Goal: Information Seeking & Learning: Learn about a topic

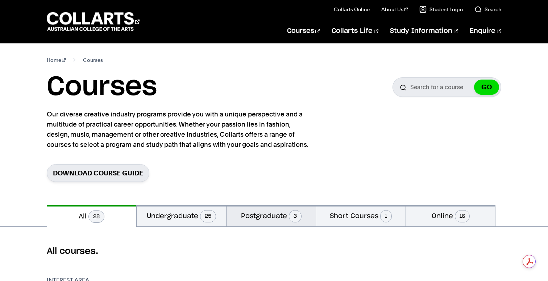
click at [271, 215] on button "Postgraduate 3" at bounding box center [270, 215] width 89 height 21
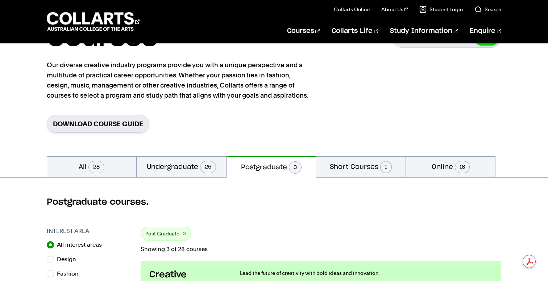
scroll to position [45, 0]
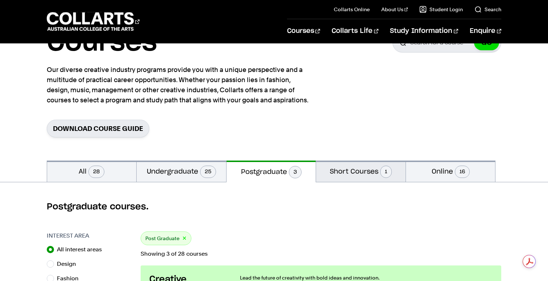
click at [358, 168] on button "Short Courses 1" at bounding box center [360, 171] width 89 height 21
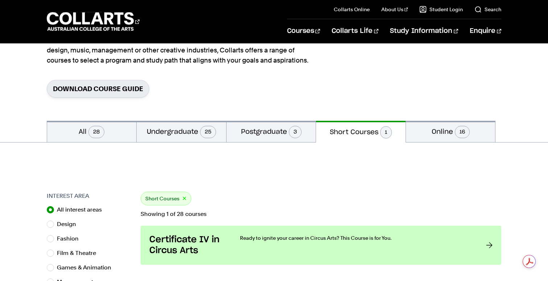
scroll to position [73, 0]
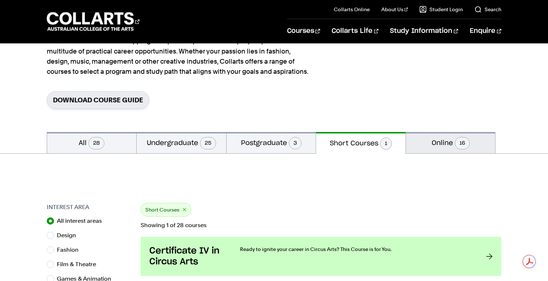
click at [438, 144] on button "Online 16" at bounding box center [450, 142] width 89 height 21
radio input "false"
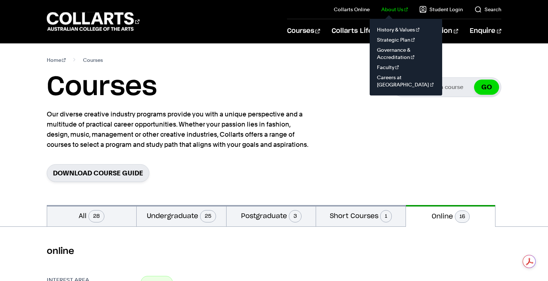
click at [401, 8] on link "About Us" at bounding box center [394, 9] width 27 height 7
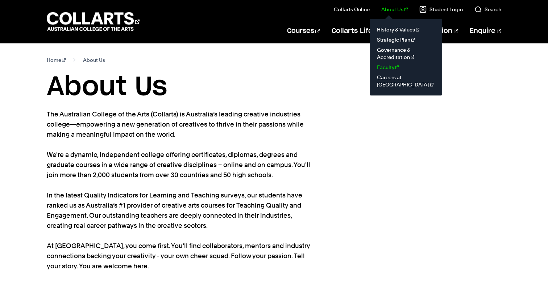
click at [385, 67] on link "Faculty" at bounding box center [405, 67] width 61 height 10
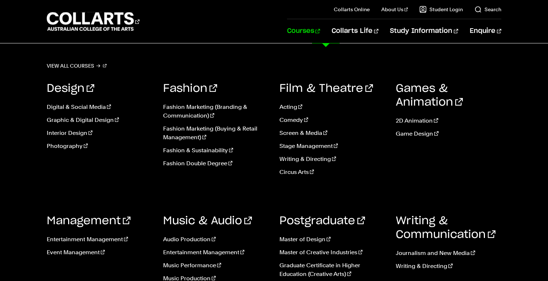
scroll to position [91, 0]
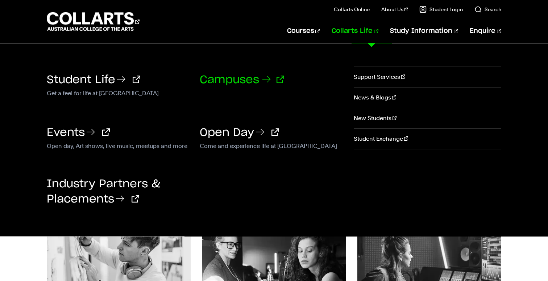
click at [249, 78] on link "Campuses" at bounding box center [242, 80] width 84 height 11
